Goal: Transaction & Acquisition: Purchase product/service

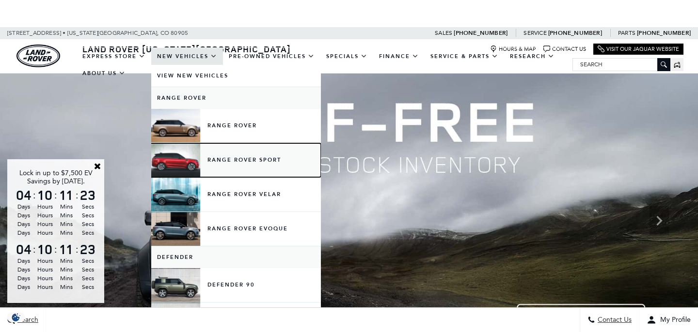
click at [232, 164] on link "Range Rover Sport" at bounding box center [236, 160] width 170 height 34
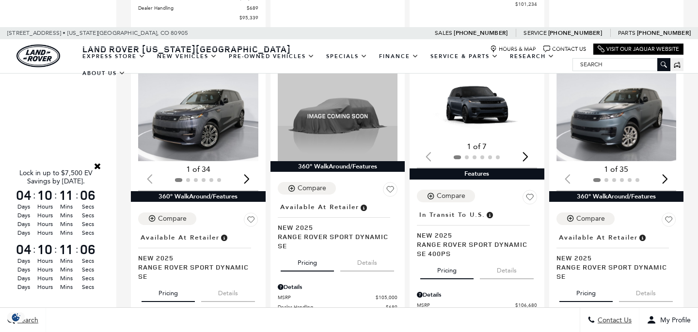
scroll to position [1579, 0]
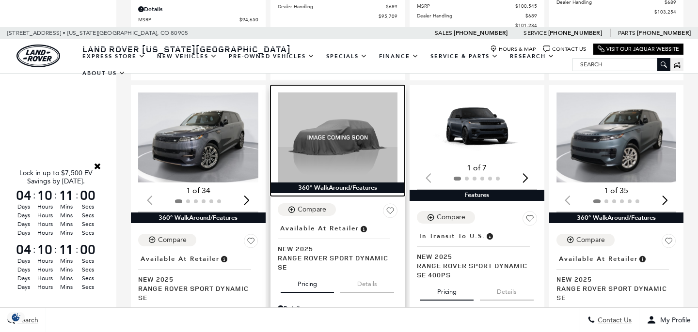
click at [342, 121] on img at bounding box center [338, 138] width 120 height 90
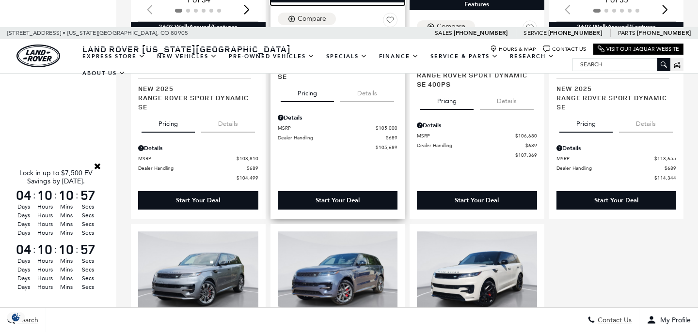
scroll to position [1698, 0]
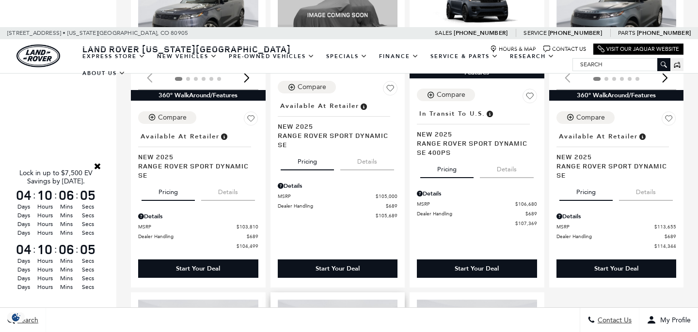
scroll to position [1555, 0]
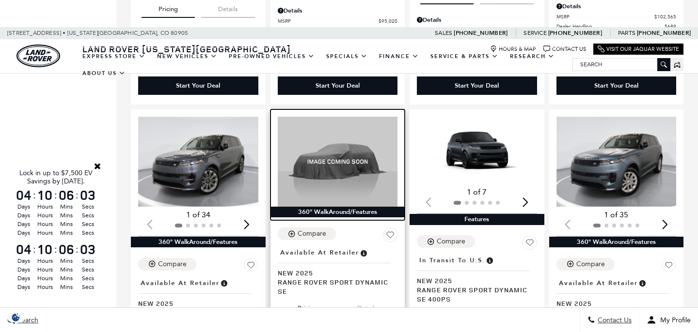
click at [336, 131] on img at bounding box center [338, 162] width 120 height 90
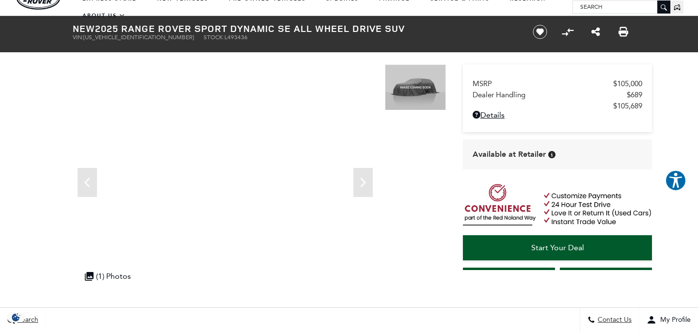
scroll to position [60, 0]
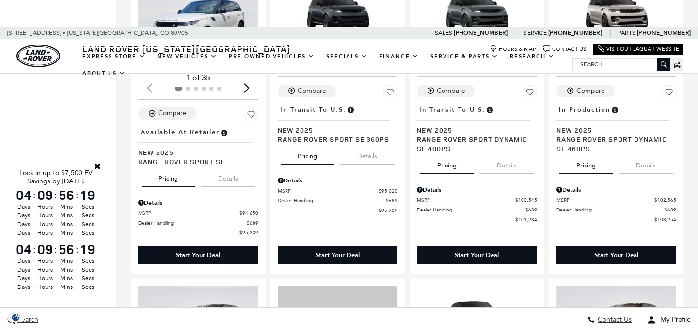
scroll to position [1389, 0]
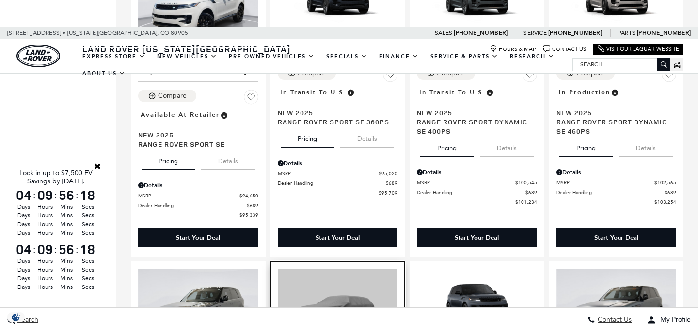
click at [342, 269] on img at bounding box center [338, 314] width 120 height 90
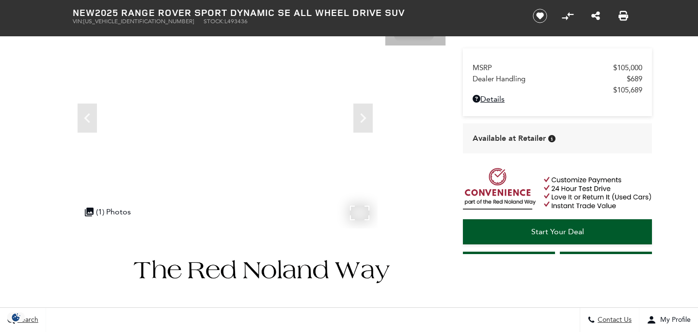
scroll to position [142, 0]
